Goal: Information Seeking & Learning: Check status

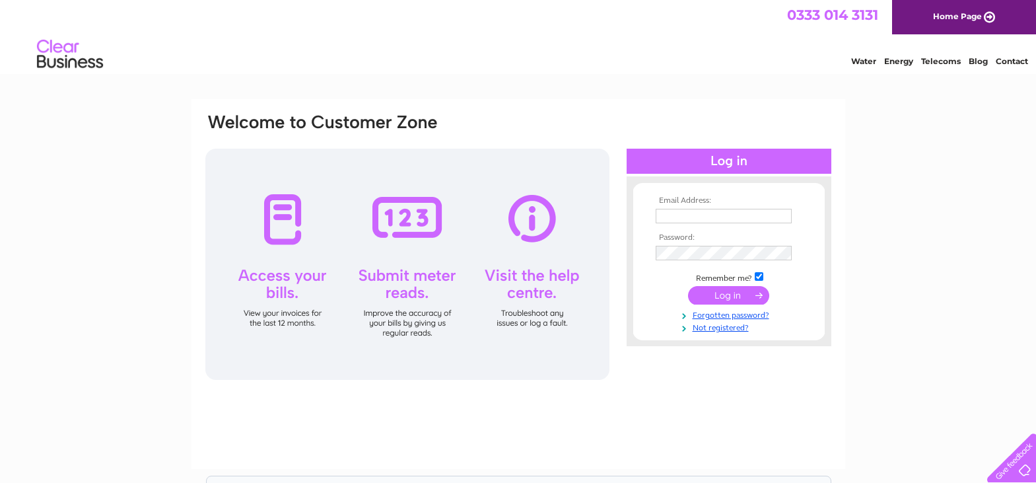
type input "gyurka.z@gmail.com"
click at [717, 298] on input "submit" at bounding box center [728, 296] width 81 height 18
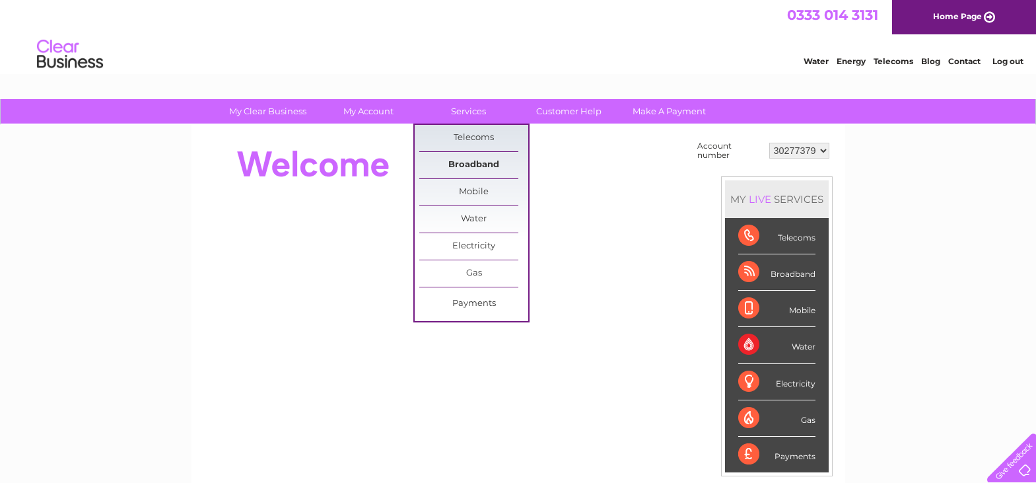
click at [467, 168] on link "Broadband" at bounding box center [473, 165] width 109 height 26
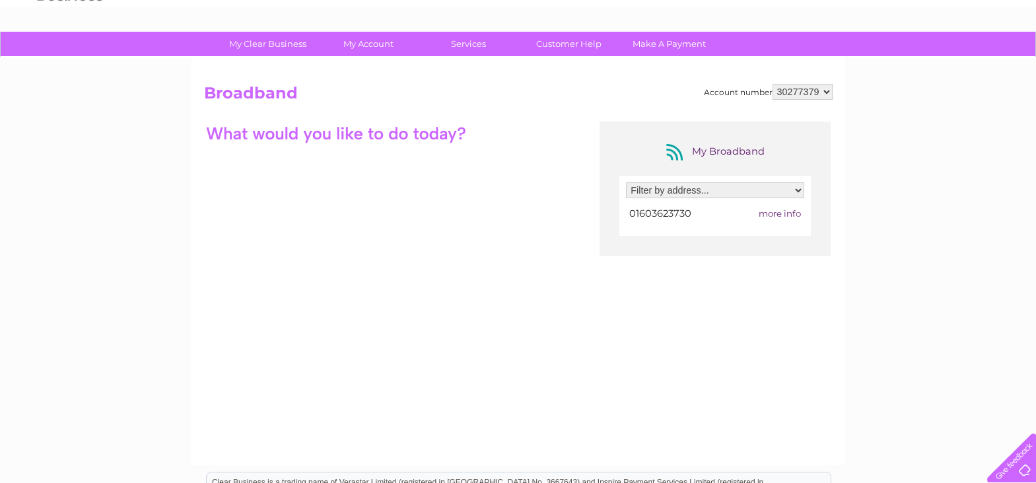
scroll to position [66, 0]
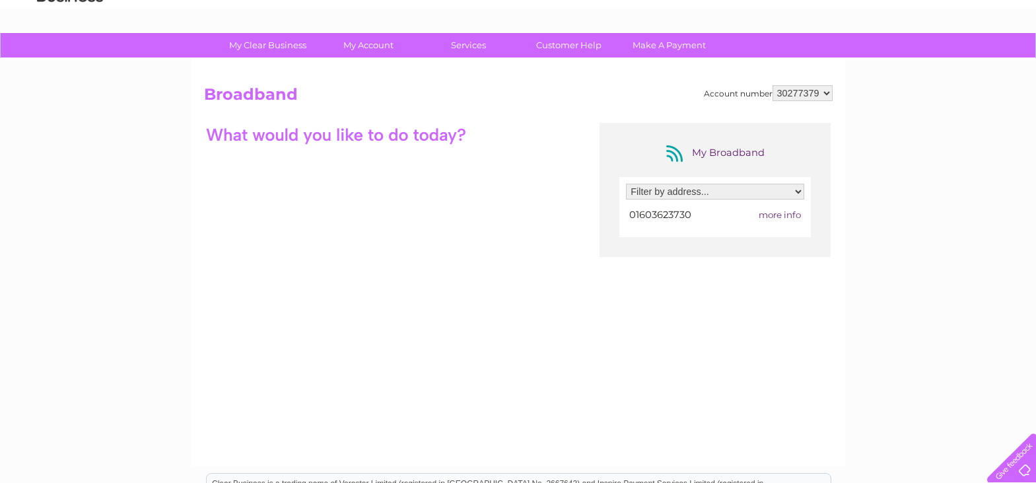
click at [794, 192] on select "Filter by address... 4, The Loke, Dereham Road, Norwich, Norfolk, NR5 8QG" at bounding box center [715, 192] width 178 height 16
select select "2548116"
click at [626, 184] on select "Filter by address... 4, The Loke, Dereham Road, Norwich, Norfolk, NR5 8QG" at bounding box center [715, 192] width 178 height 16
click at [787, 216] on span "more info" at bounding box center [780, 214] width 42 height 11
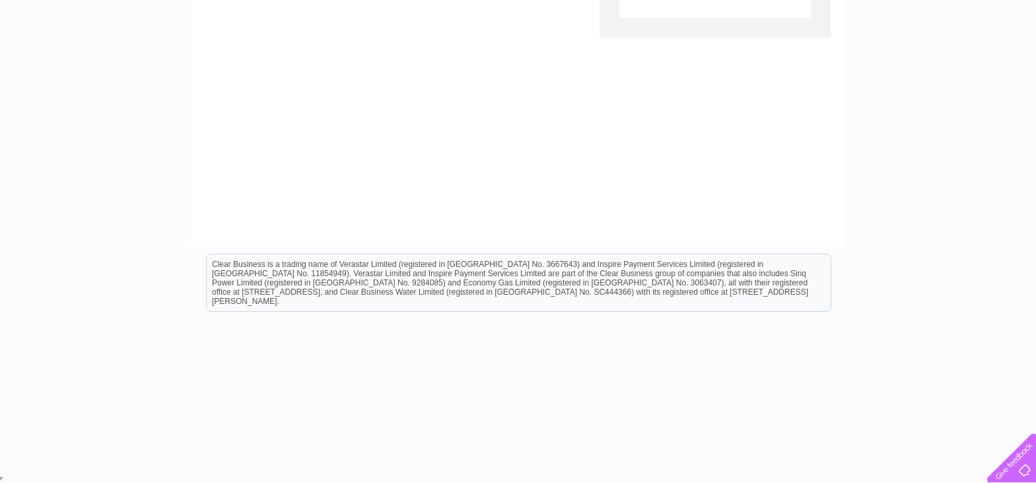
scroll to position [21, 0]
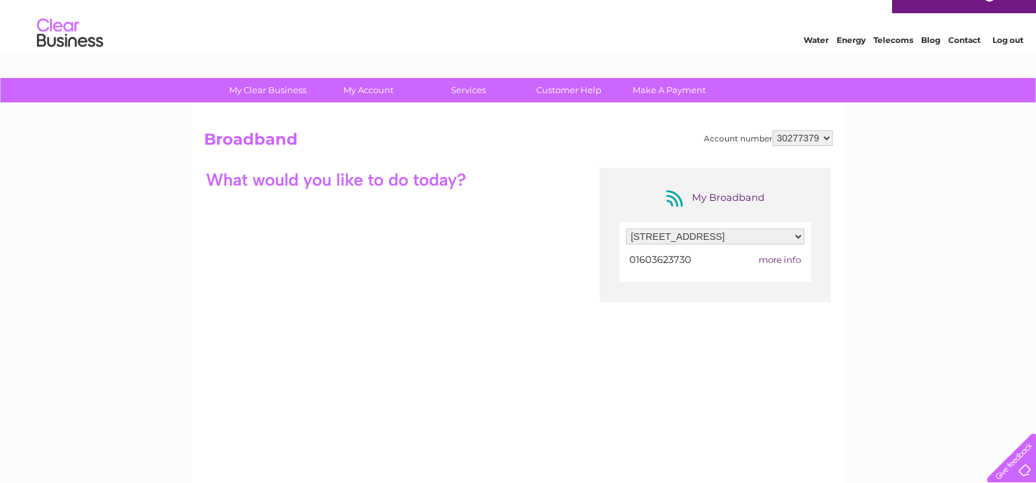
click at [771, 259] on span "more info" at bounding box center [780, 259] width 42 height 11
click at [782, 260] on span "more info" at bounding box center [780, 259] width 42 height 11
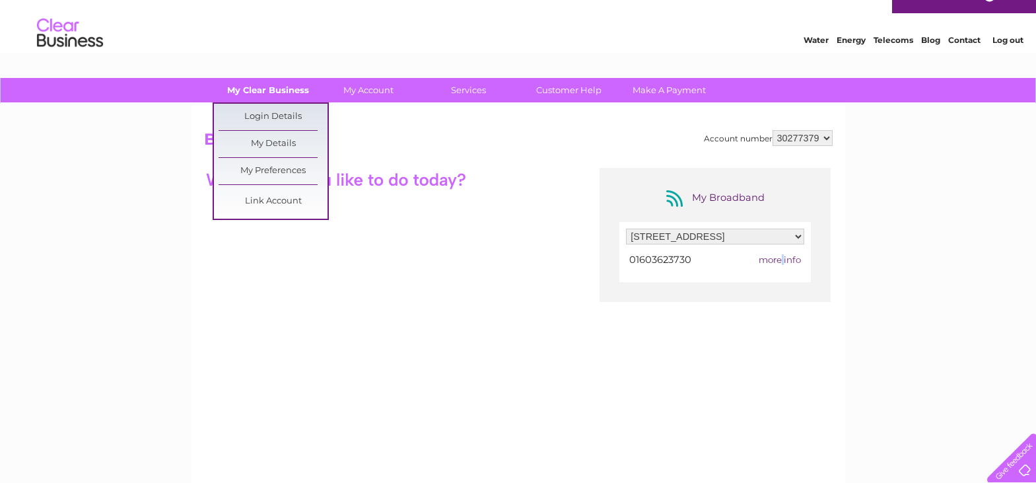
click at [260, 89] on link "My Clear Business" at bounding box center [267, 90] width 109 height 24
